Goal: Task Accomplishment & Management: Use online tool/utility

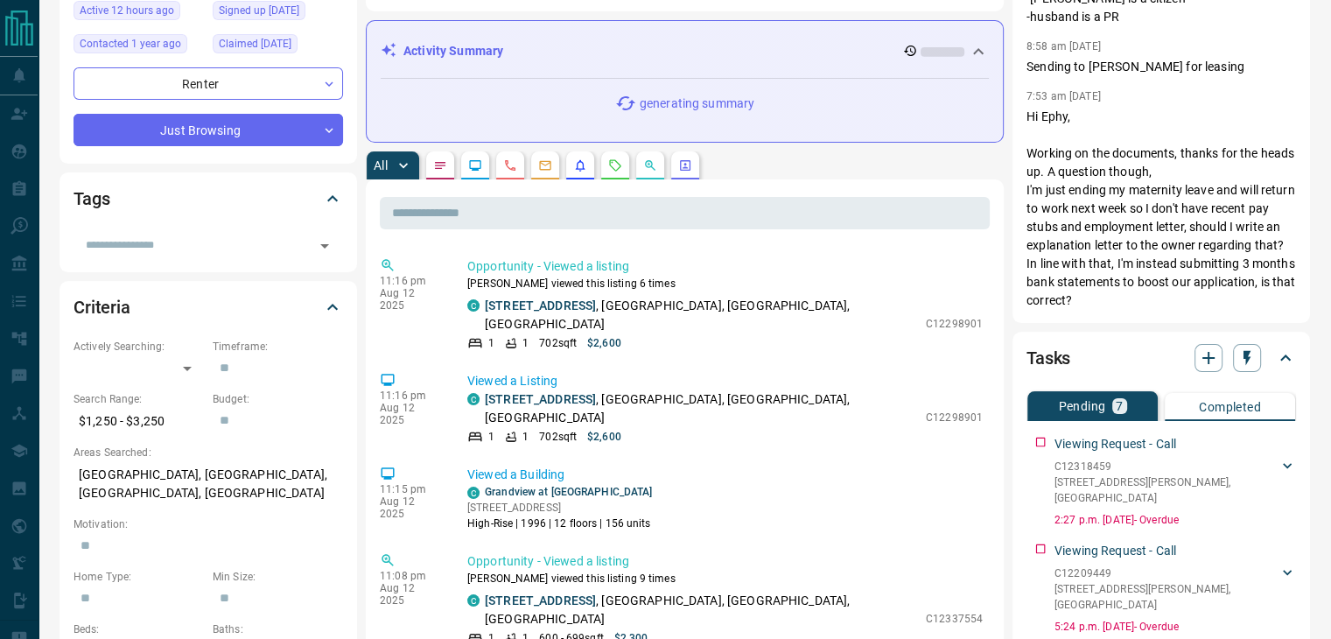
scroll to position [262, 0]
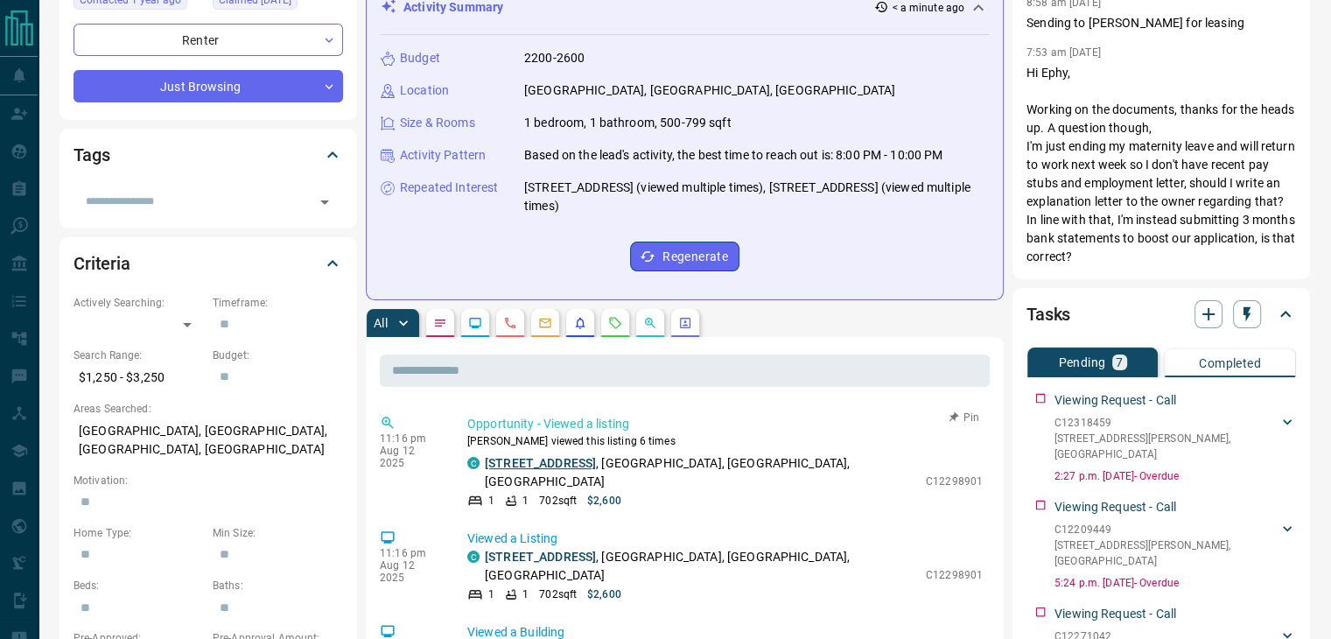
click at [574, 463] on link "[STREET_ADDRESS]" at bounding box center [540, 463] width 111 height 14
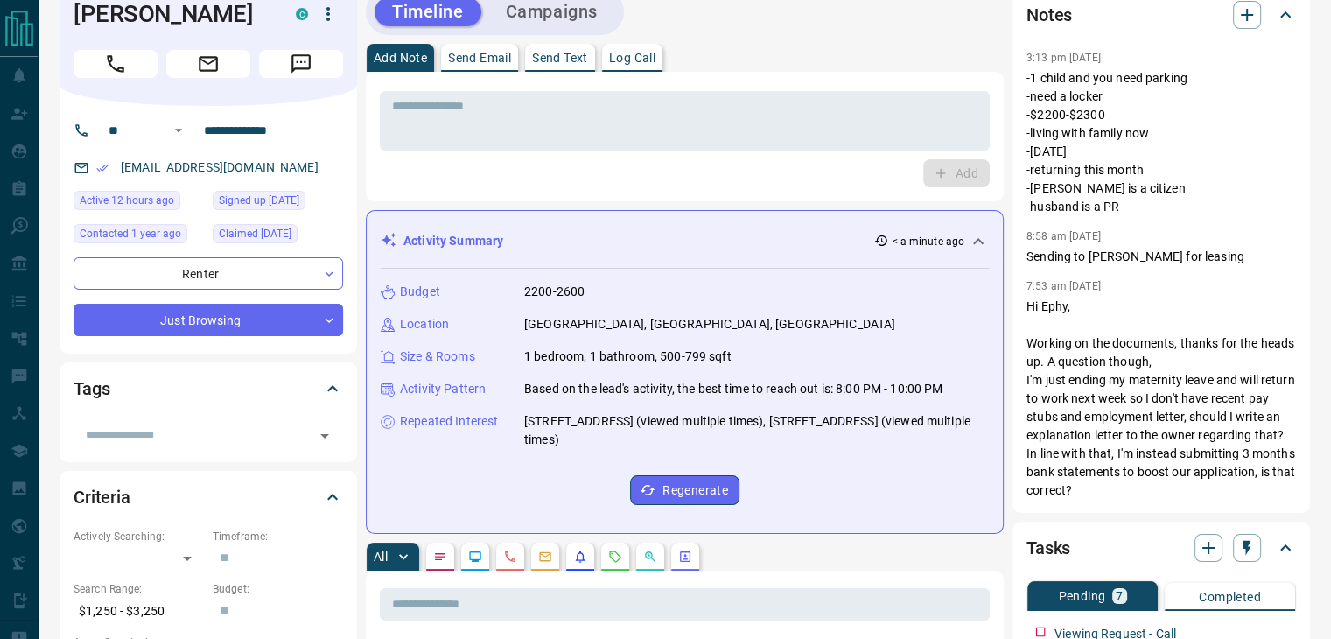
scroll to position [0, 0]
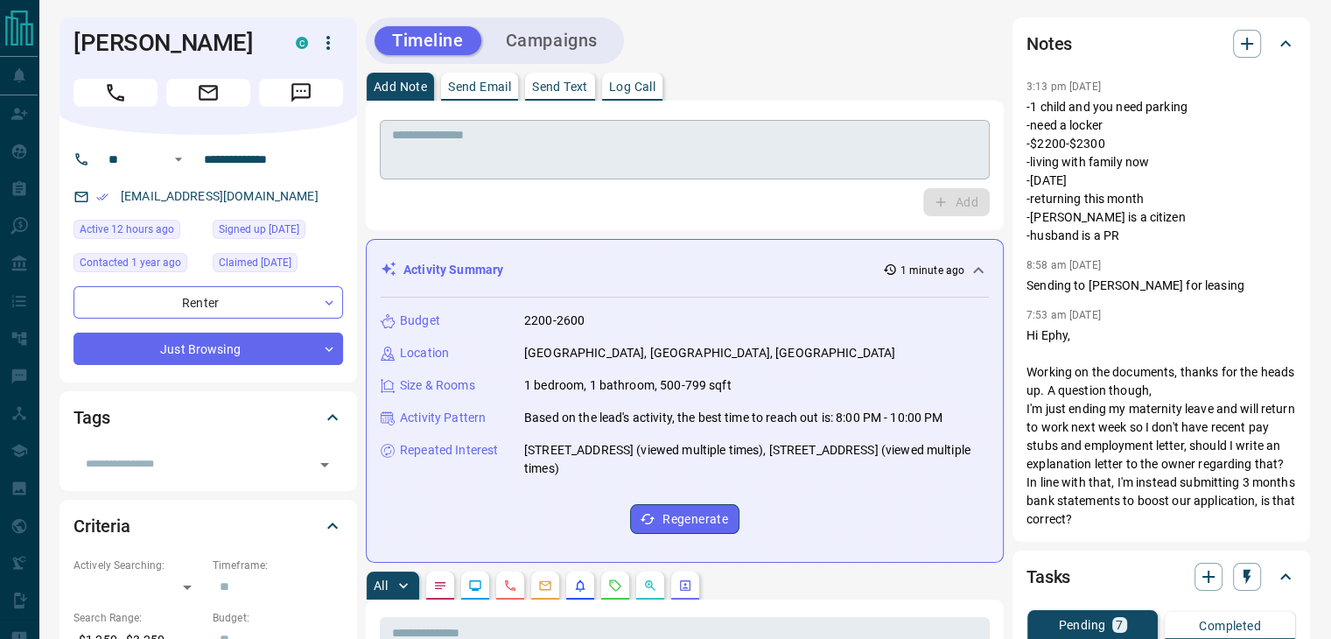
click at [699, 122] on div "* ​" at bounding box center [685, 149] width 610 height 59
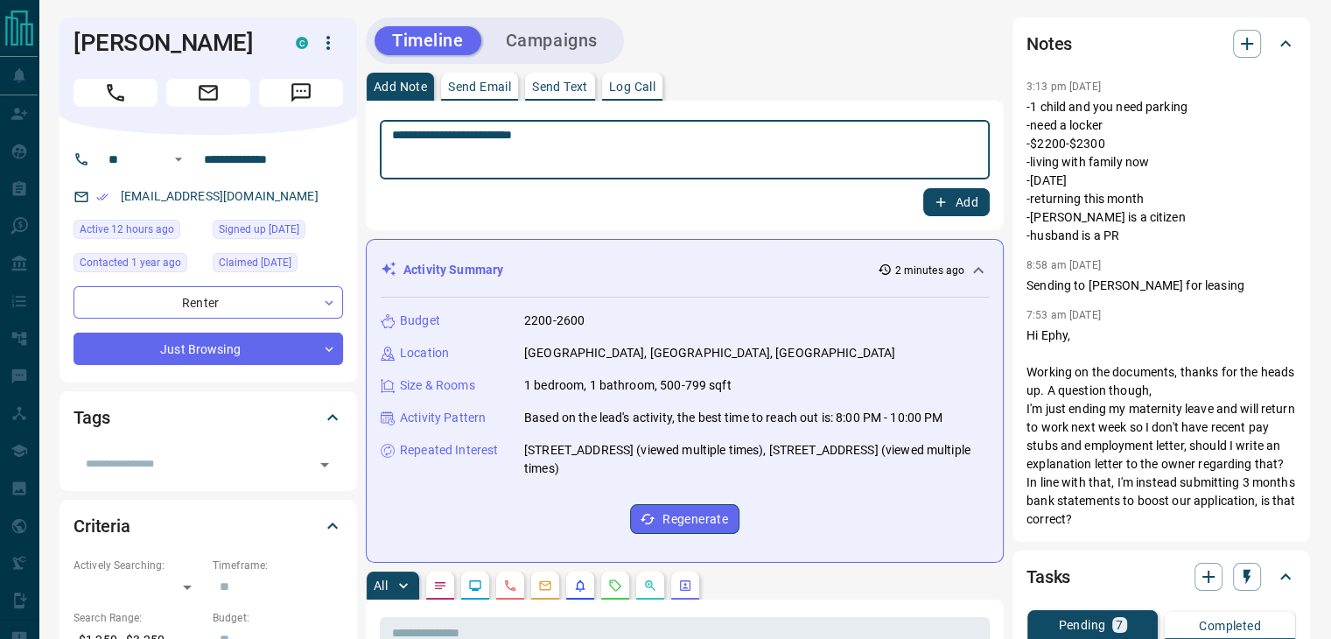
type textarea "**********"
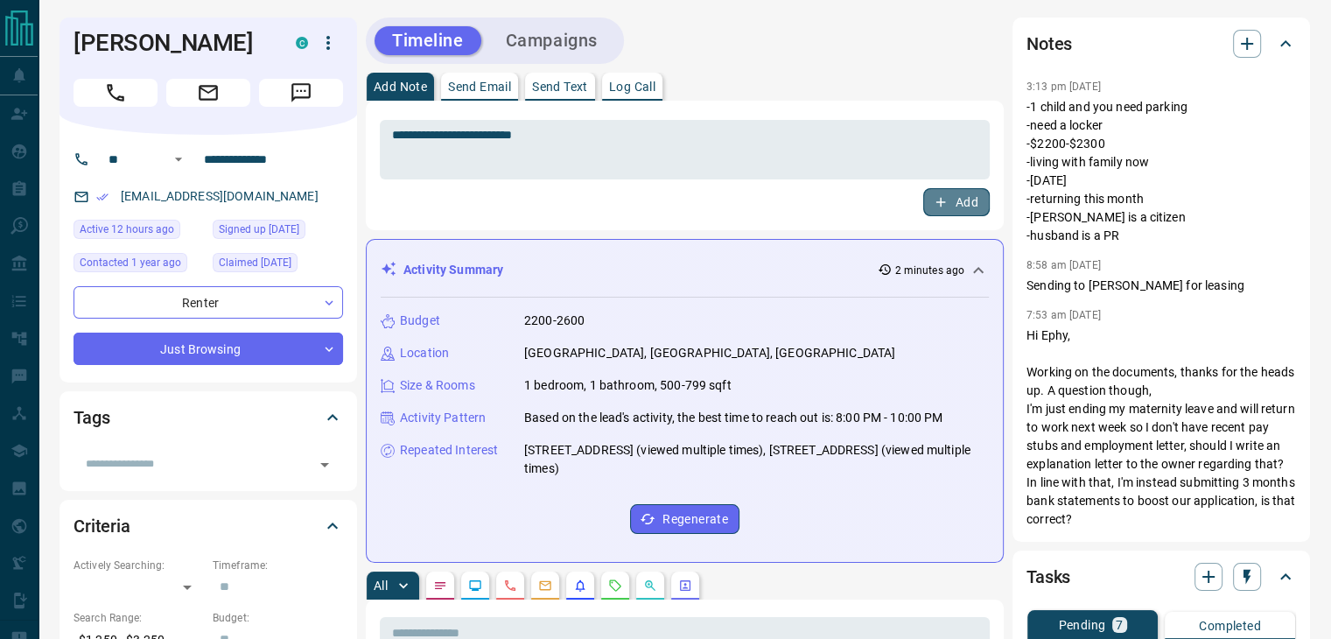
click at [959, 204] on button "Add" at bounding box center [956, 202] width 66 height 28
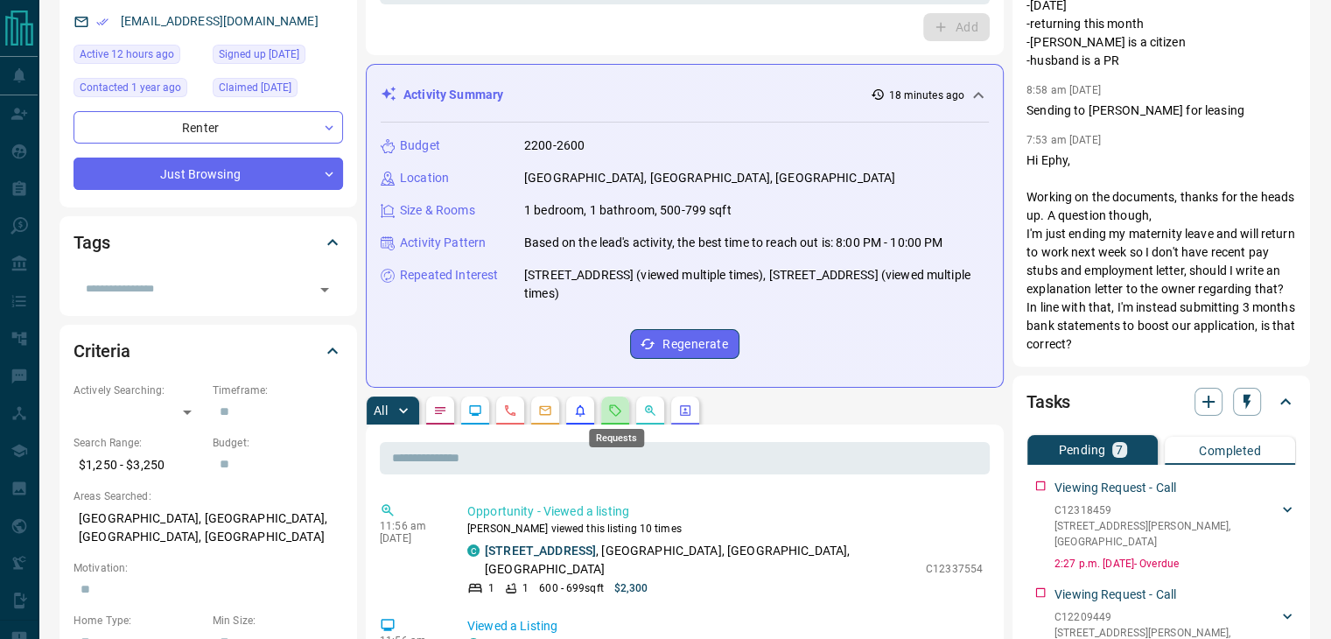
click at [609, 415] on icon "Requests" at bounding box center [615, 410] width 14 height 14
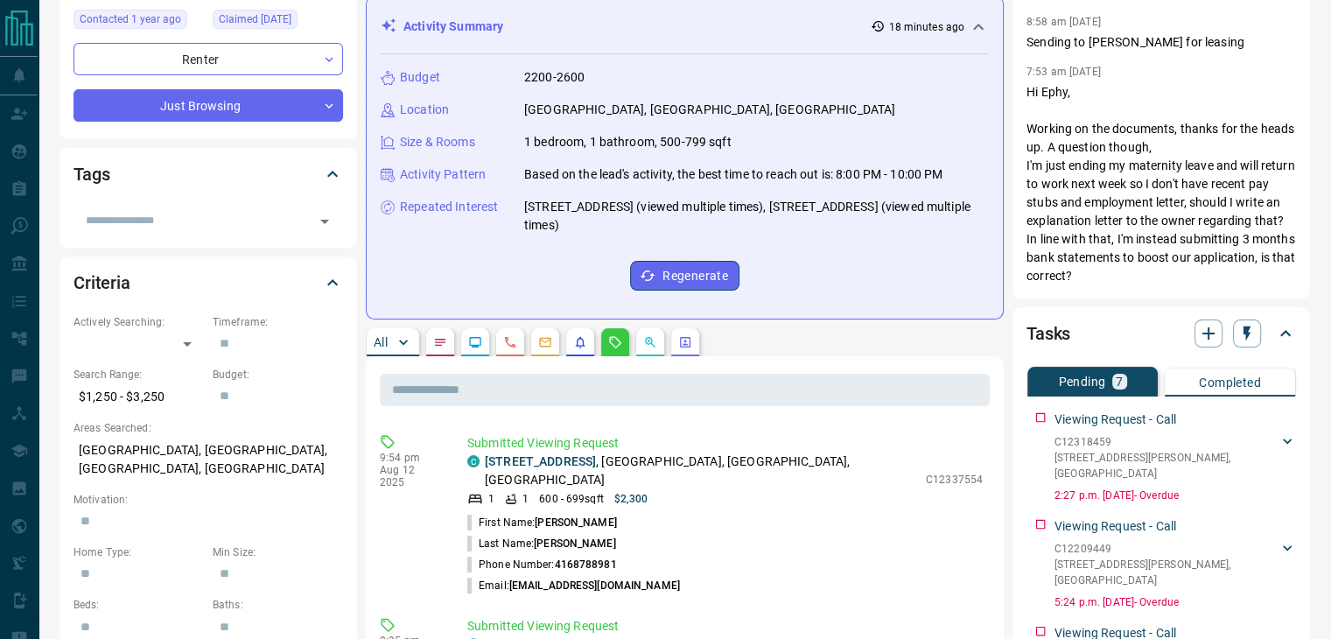
scroll to position [350, 0]
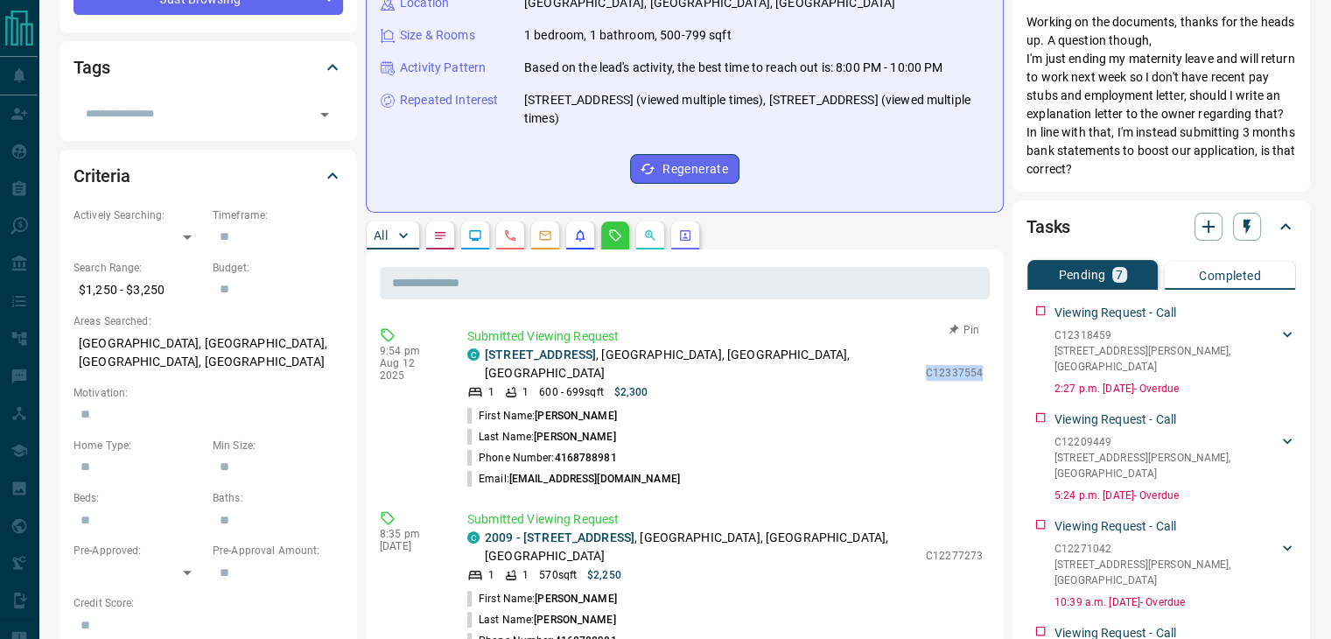
drag, startPoint x: 927, startPoint y: 361, endPoint x: 981, endPoint y: 362, distance: 53.4
click at [981, 365] on p "C12337554" at bounding box center [954, 373] width 57 height 16
copy p "C12337554"
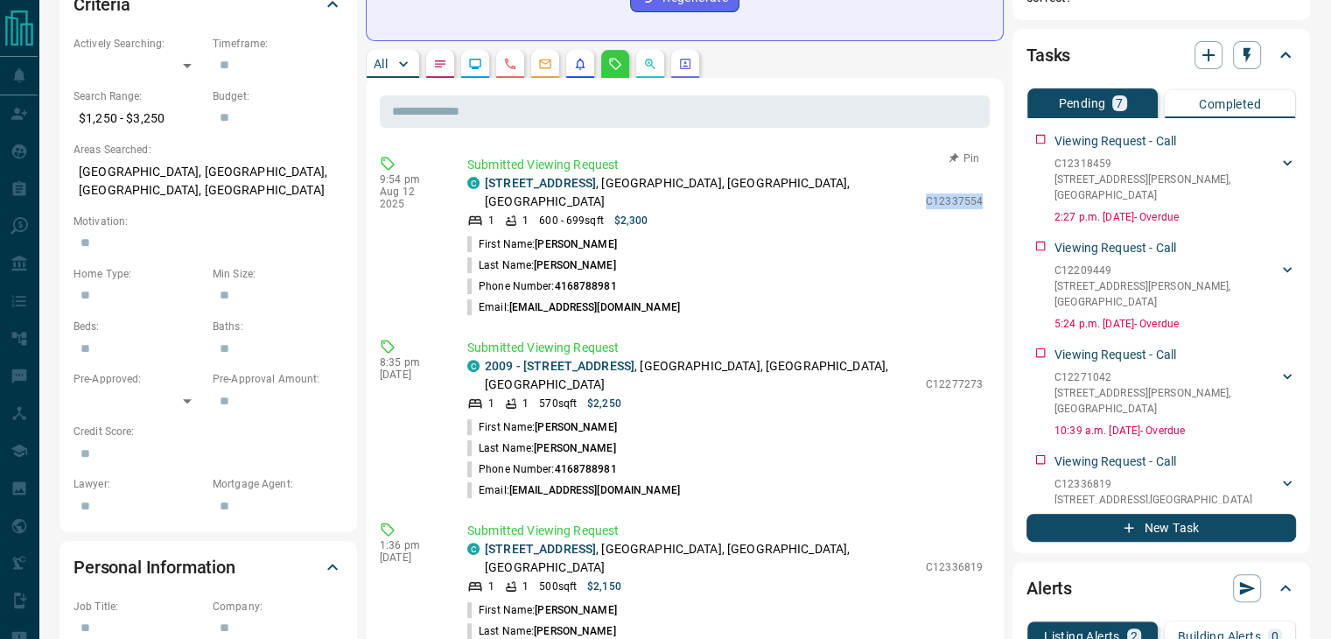
scroll to position [525, 0]
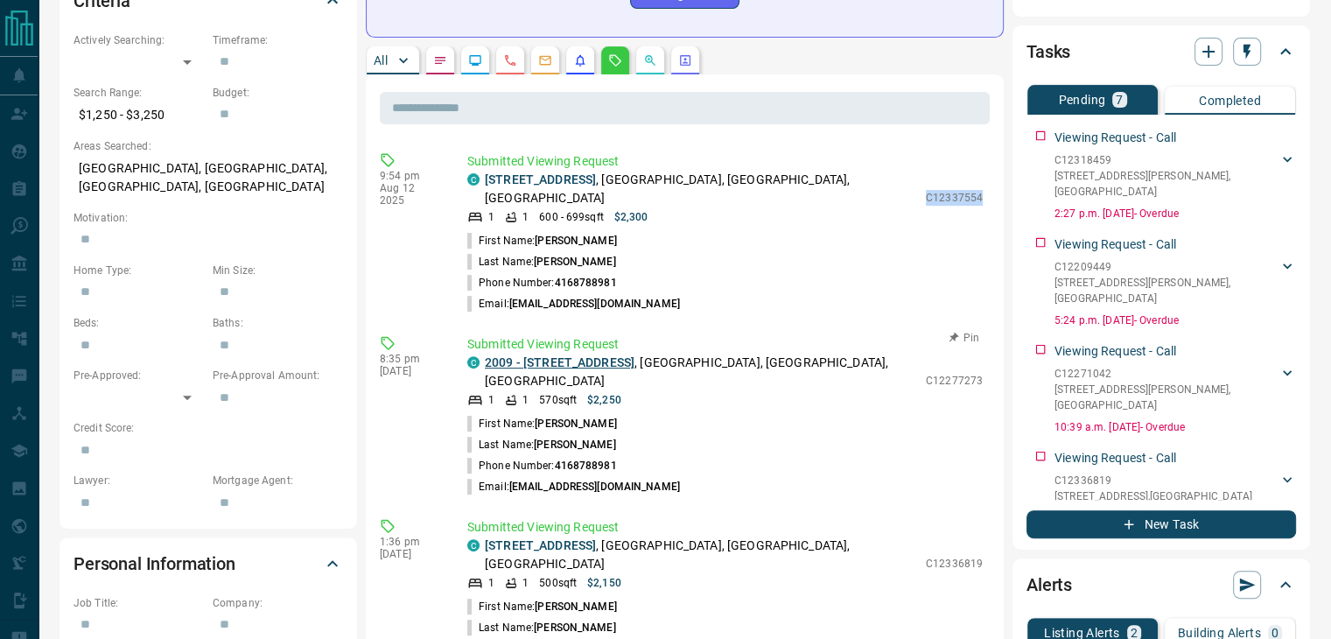
click at [557, 355] on link "2009 - [STREET_ADDRESS]" at bounding box center [560, 362] width 150 height 14
drag, startPoint x: 928, startPoint y: 354, endPoint x: 984, endPoint y: 354, distance: 56.0
click at [984, 354] on div "Submitted Viewing Request C 2009 - [STREET_ADDRESS] 1 1 570 sqft $2,250 C122772…" at bounding box center [728, 416] width 522 height 162
copy p "C12277273"
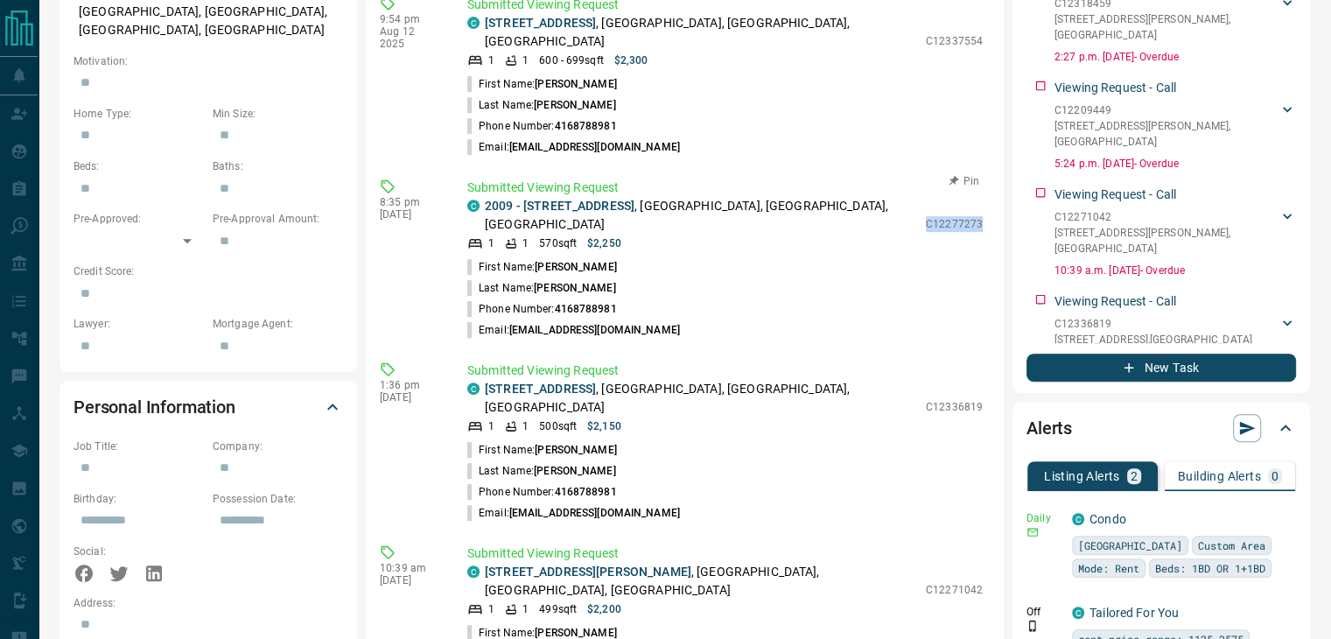
scroll to position [700, 0]
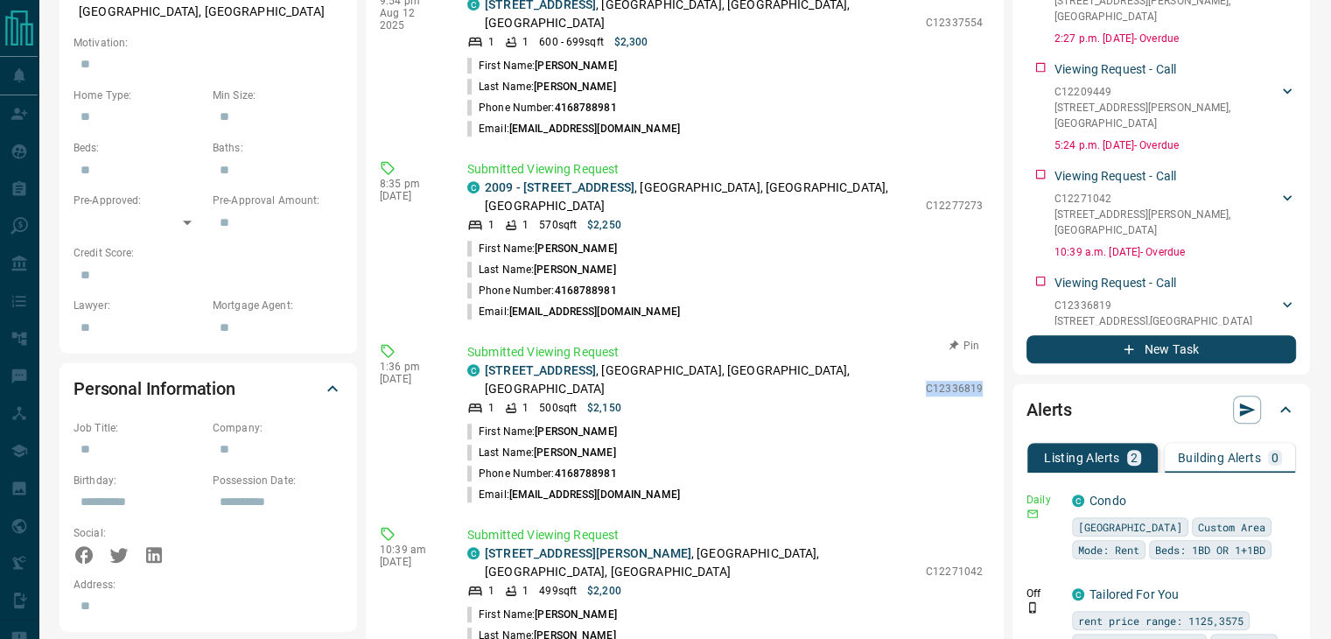
drag, startPoint x: 927, startPoint y: 338, endPoint x: 983, endPoint y: 339, distance: 56.0
click at [983, 343] on div "Submitted Viewing Request C [STREET_ADDRESS] 1 1 500 sqft $2,150 C12336819 Firs…" at bounding box center [728, 424] width 522 height 162
copy p "C12336819"
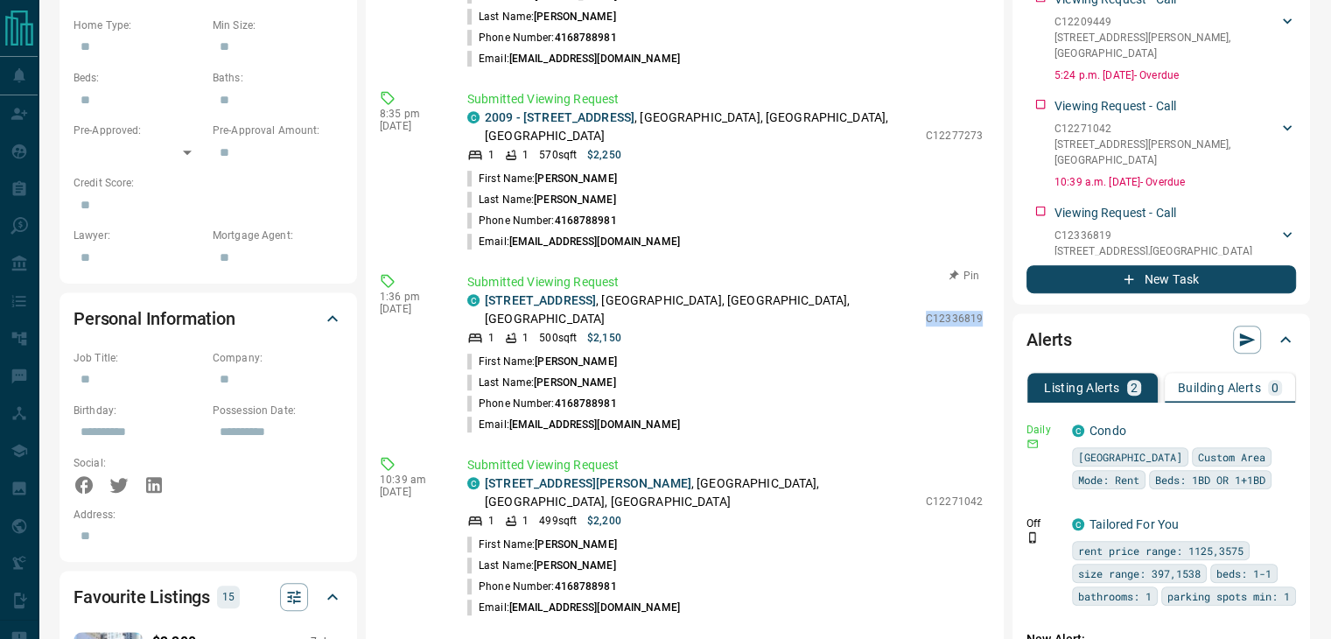
scroll to position [962, 0]
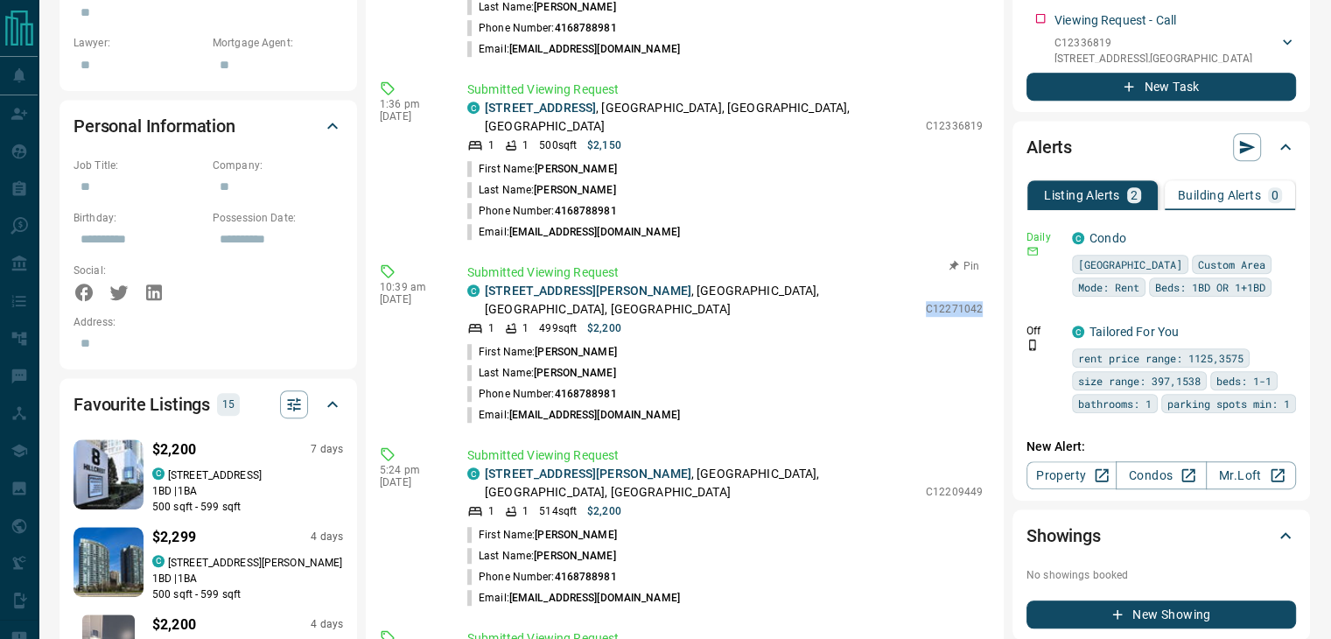
drag, startPoint x: 927, startPoint y: 242, endPoint x: 982, endPoint y: 242, distance: 54.2
click at [982, 301] on p "C12271042" at bounding box center [954, 309] width 57 height 16
copy p "C12271042"
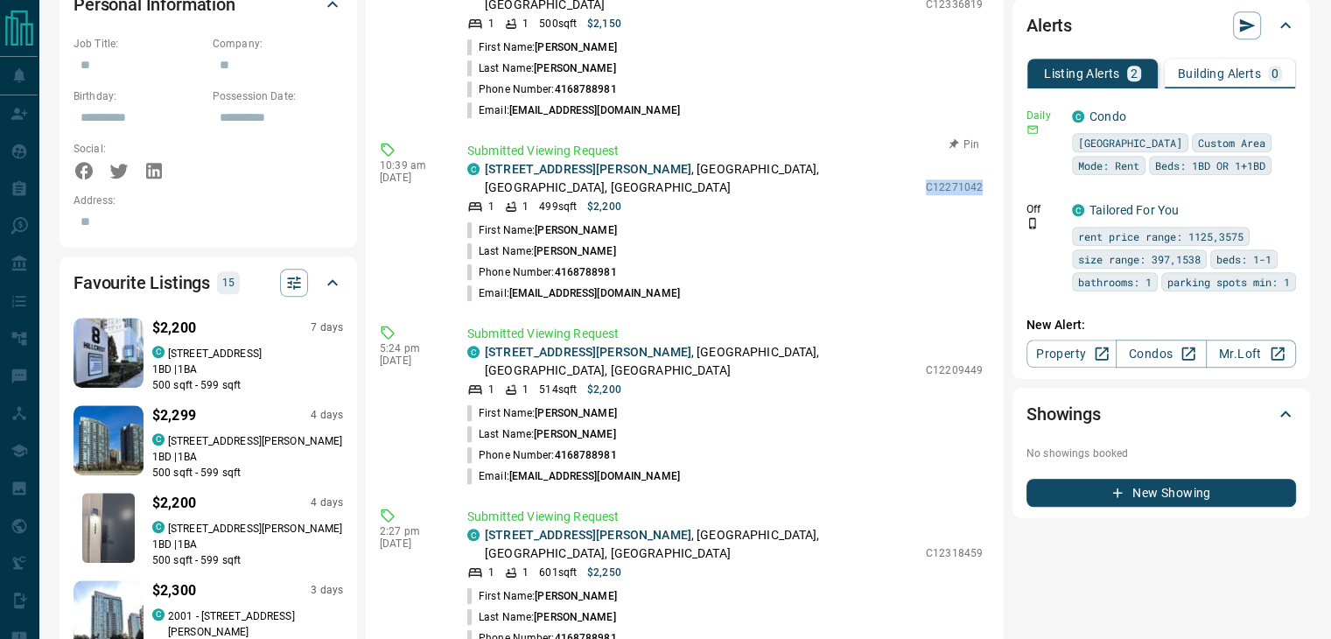
scroll to position [1137, 0]
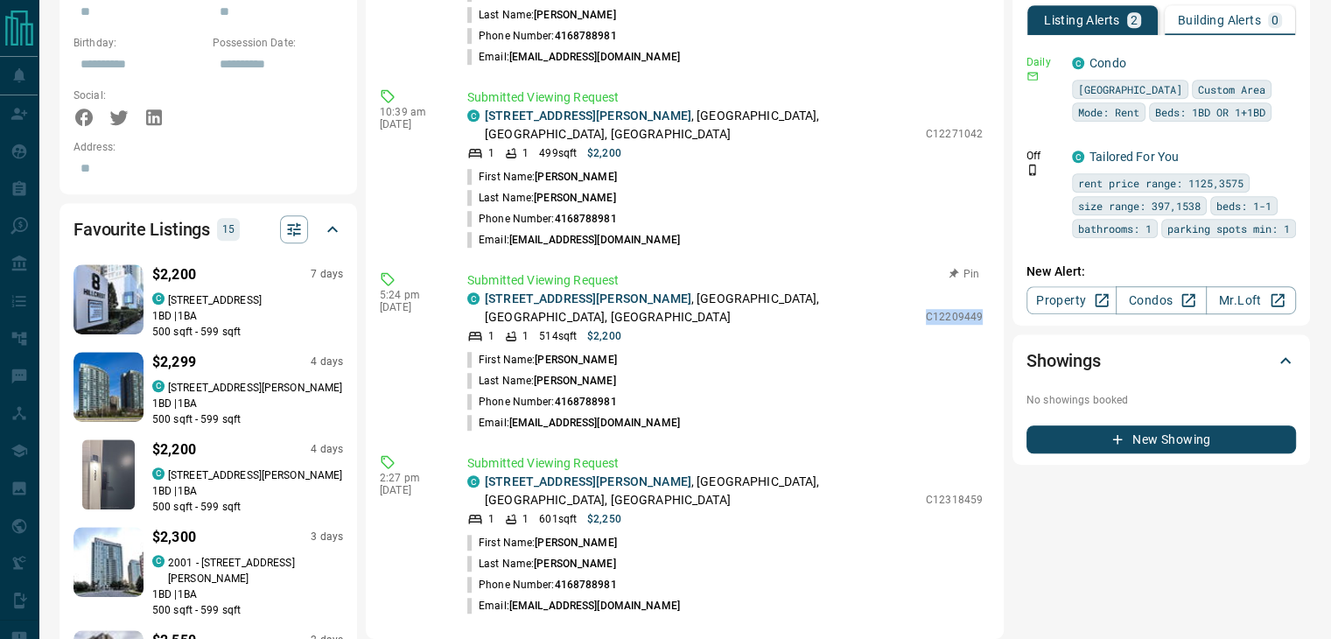
drag, startPoint x: 929, startPoint y: 232, endPoint x: 983, endPoint y: 231, distance: 54.3
click at [983, 271] on div "Submitted Viewing Request C [STREET_ADDRESS][PERSON_NAME] 1 1 514 sqft $2,200 C…" at bounding box center [728, 352] width 522 height 162
copy p "C12209449"
drag, startPoint x: 927, startPoint y: 395, endPoint x: 985, endPoint y: 395, distance: 57.7
click at [985, 454] on div "Submitted Viewing Request C [STREET_ADDRESS][PERSON_NAME] 1 1 601 sqft $2,250 C…" at bounding box center [728, 535] width 522 height 162
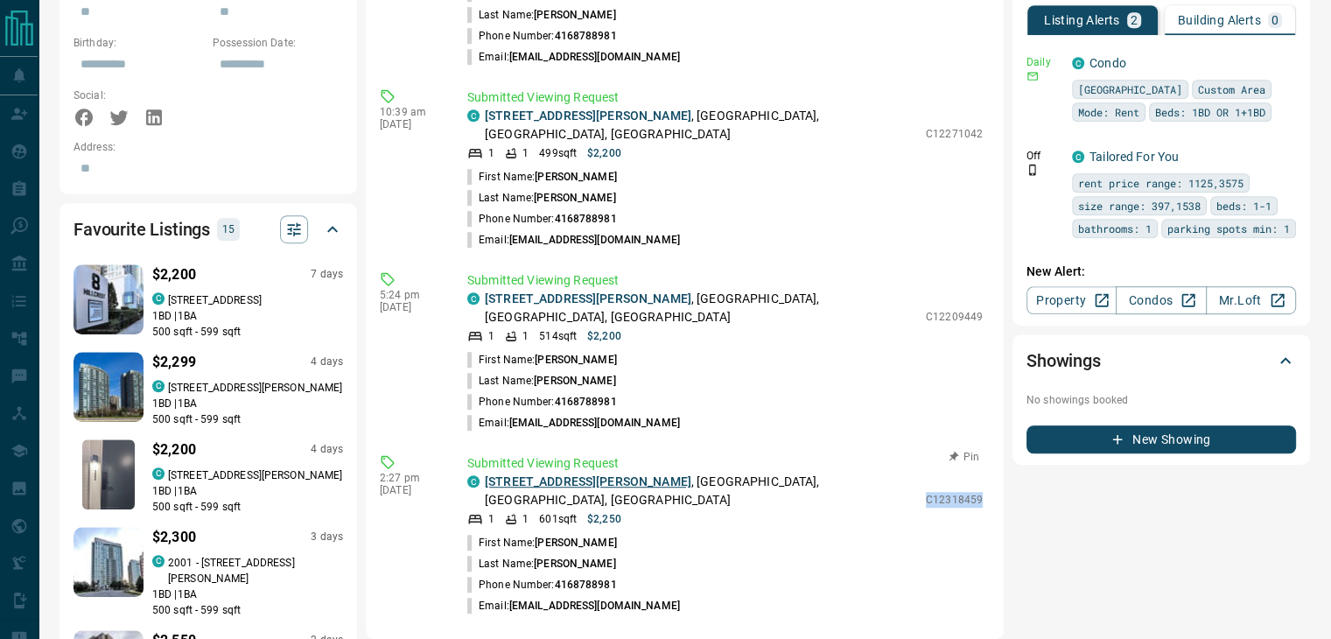
click at [577, 474] on link "[STREET_ADDRESS][PERSON_NAME]" at bounding box center [588, 481] width 206 height 14
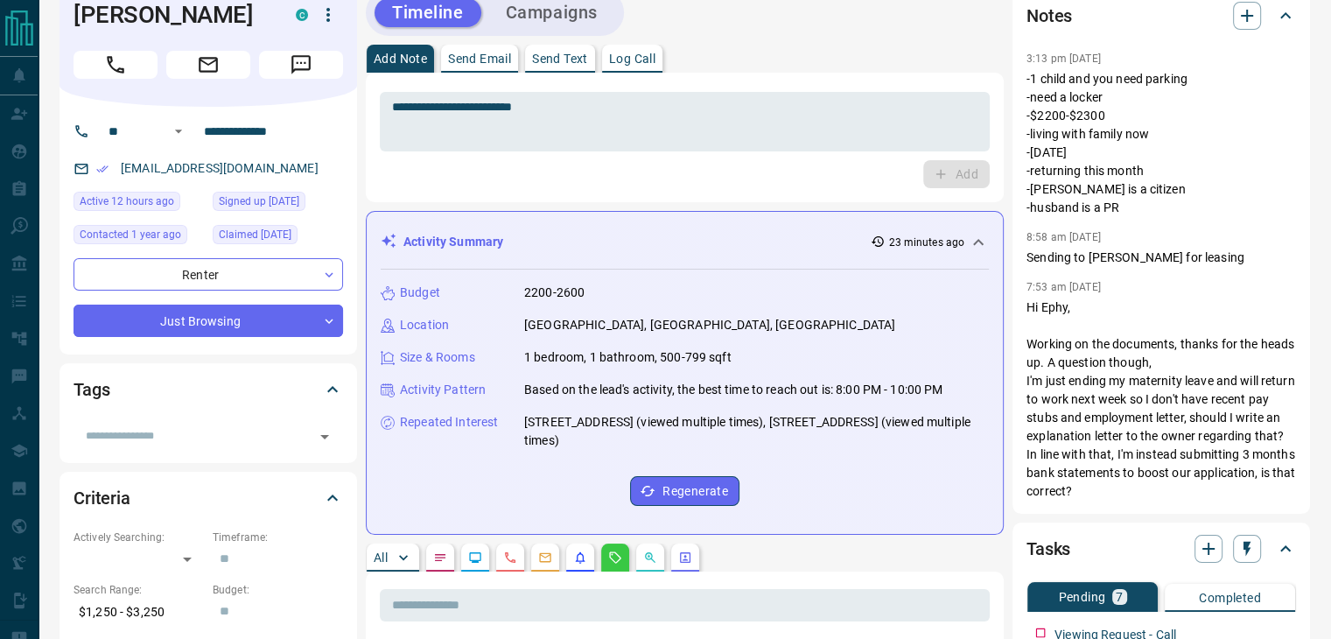
scroll to position [0, 0]
